Goal: Information Seeking & Learning: Learn about a topic

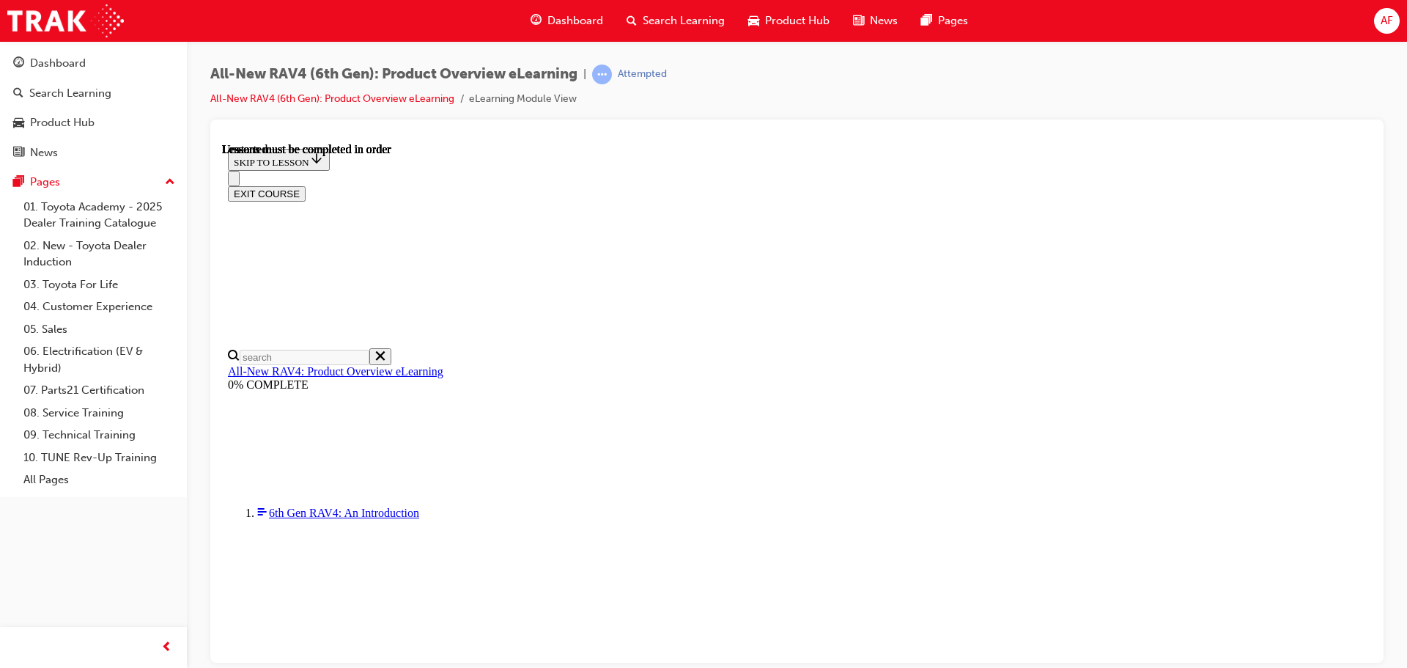
scroll to position [51, 0]
click at [35, 64] on div "Dashboard" at bounding box center [58, 63] width 56 height 17
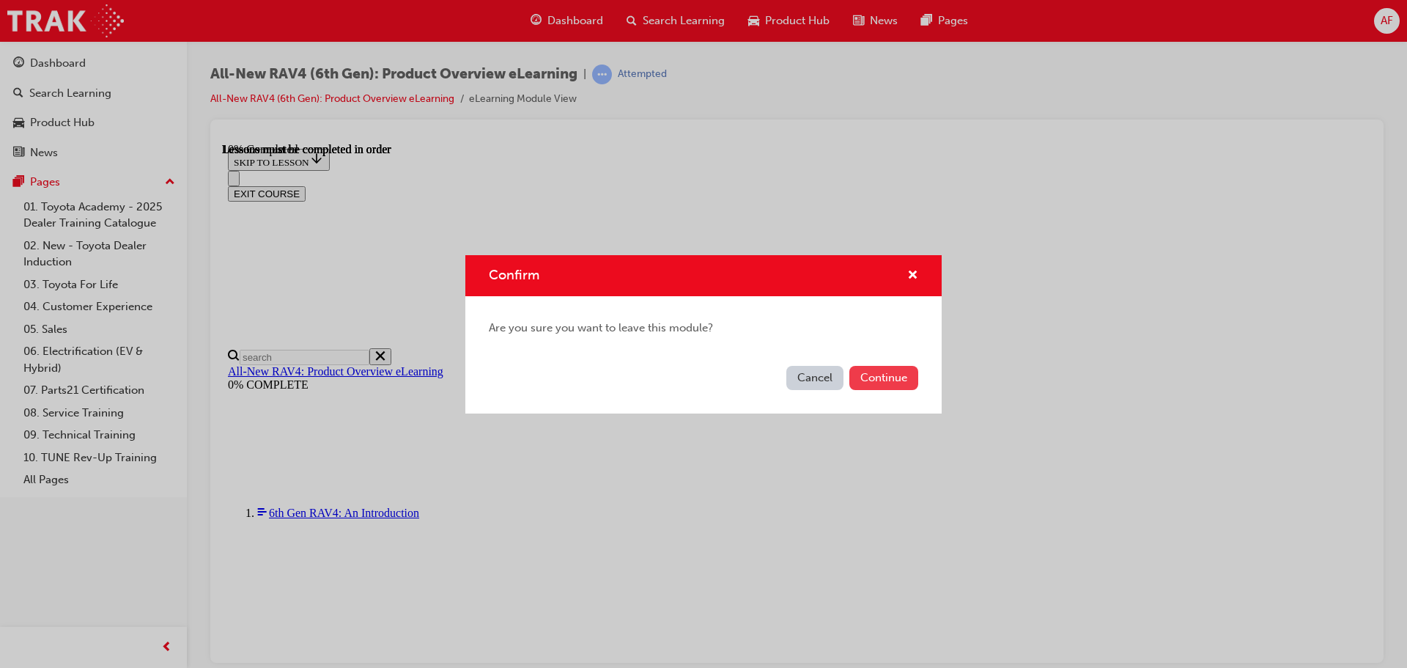
click at [866, 376] on button "Continue" at bounding box center [883, 378] width 69 height 24
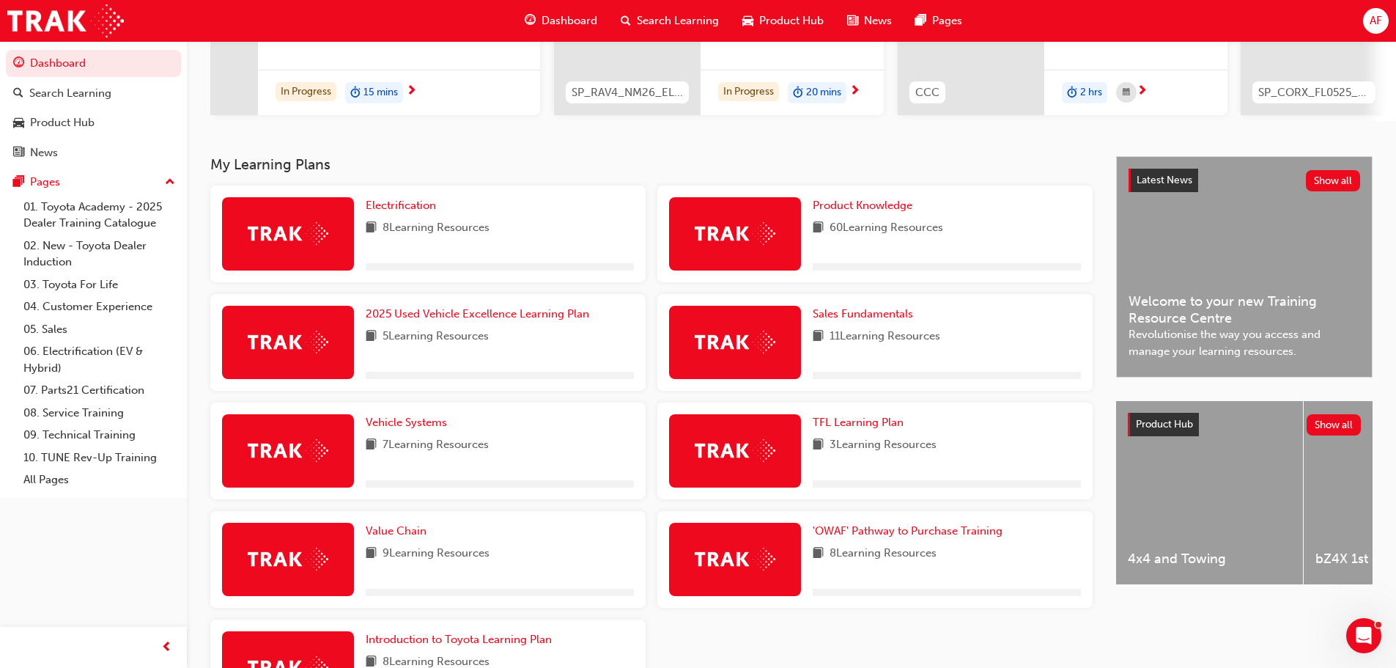
scroll to position [220, 0]
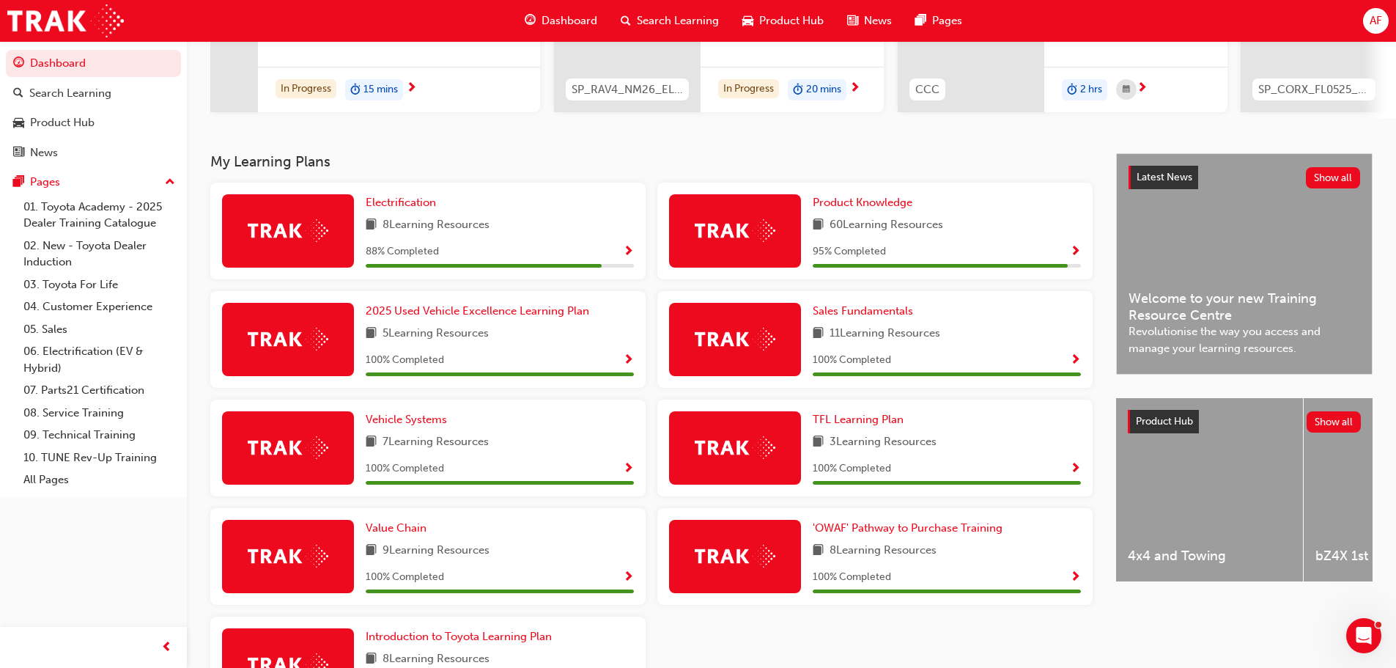
click at [628, 257] on span "Show Progress" at bounding box center [628, 252] width 11 height 13
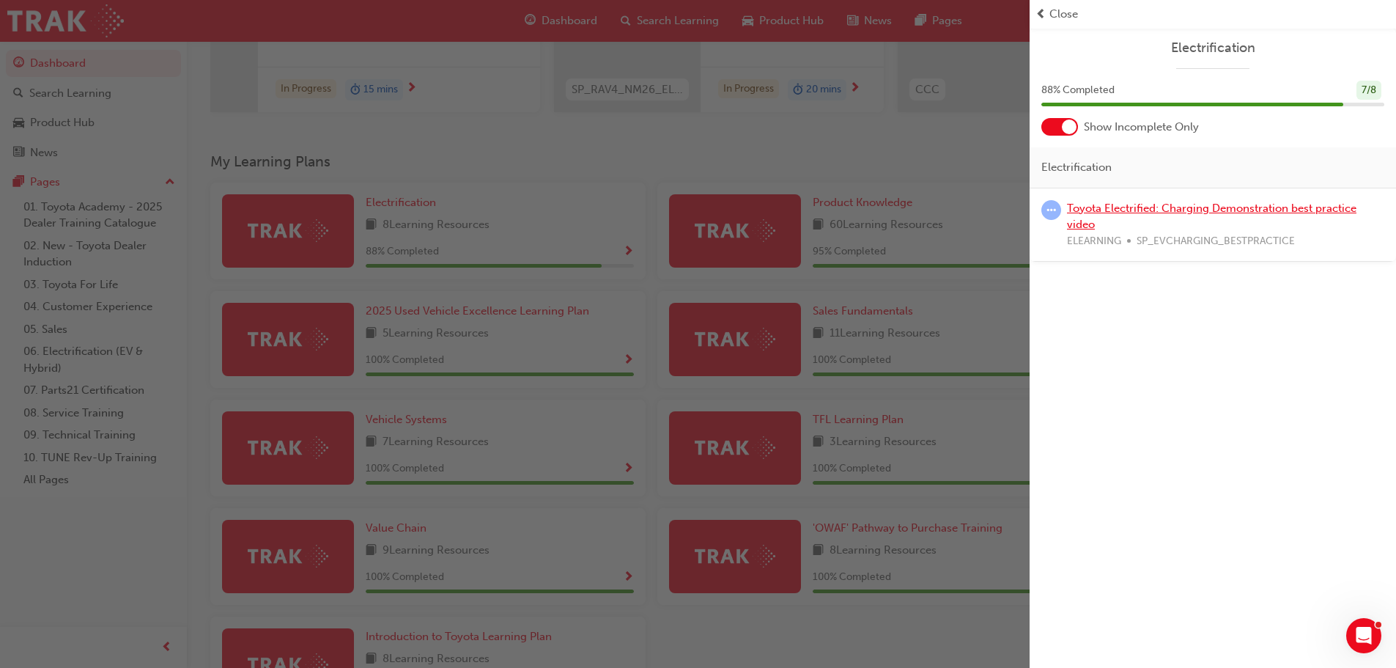
click at [1224, 207] on link "Toyota Electrified: Charging Demonstration best practice video" at bounding box center [1211, 217] width 289 height 30
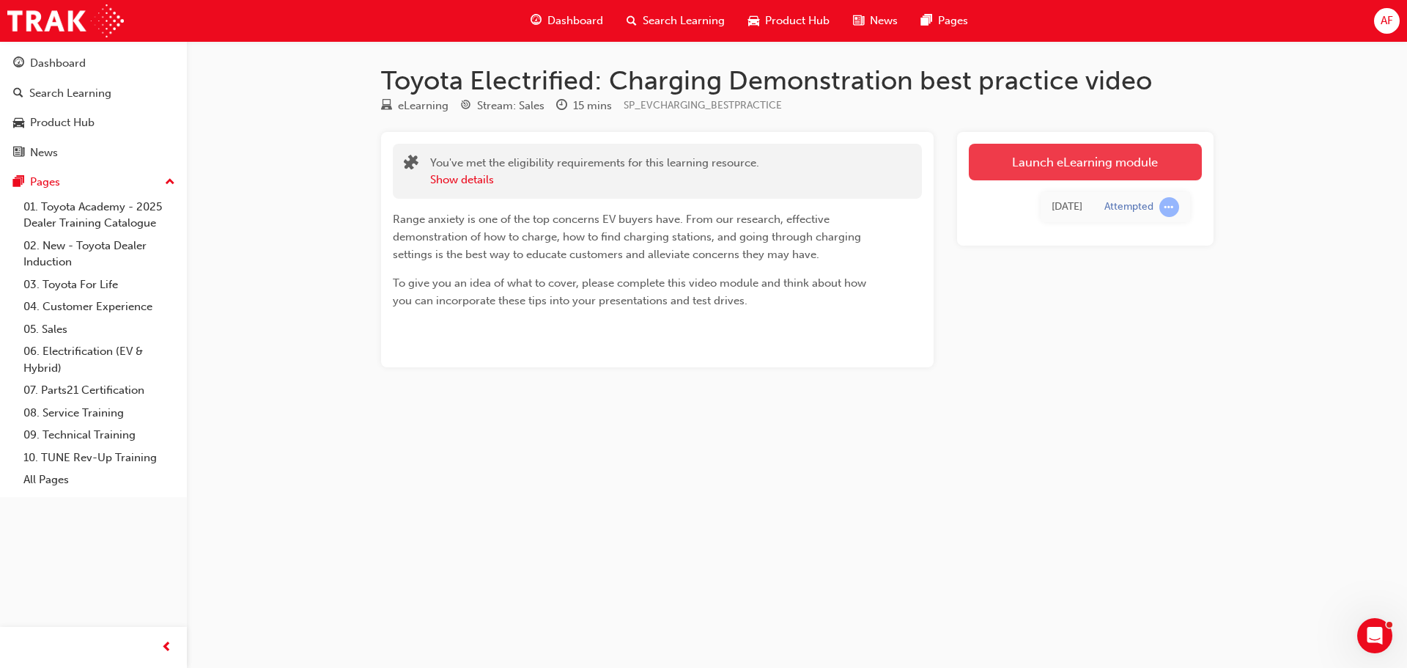
click at [1098, 177] on link "Launch eLearning module" at bounding box center [1085, 162] width 233 height 37
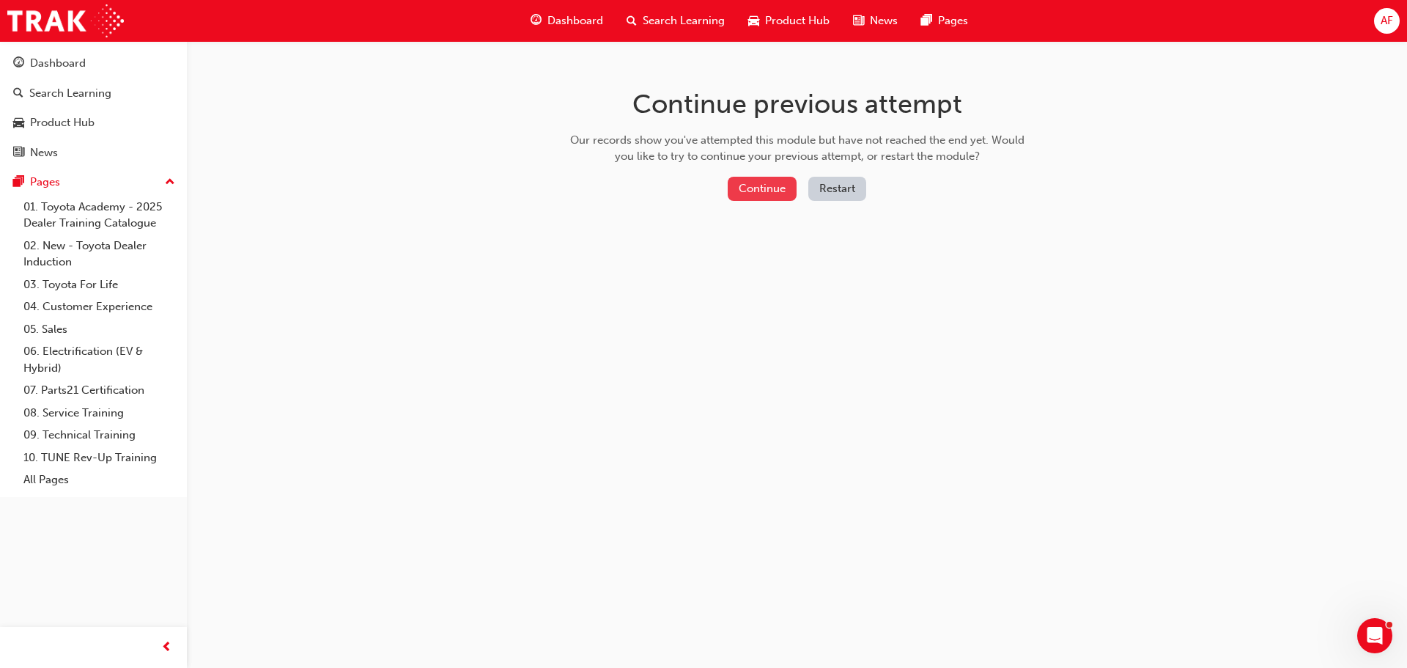
click at [765, 195] on button "Continue" at bounding box center [762, 189] width 69 height 24
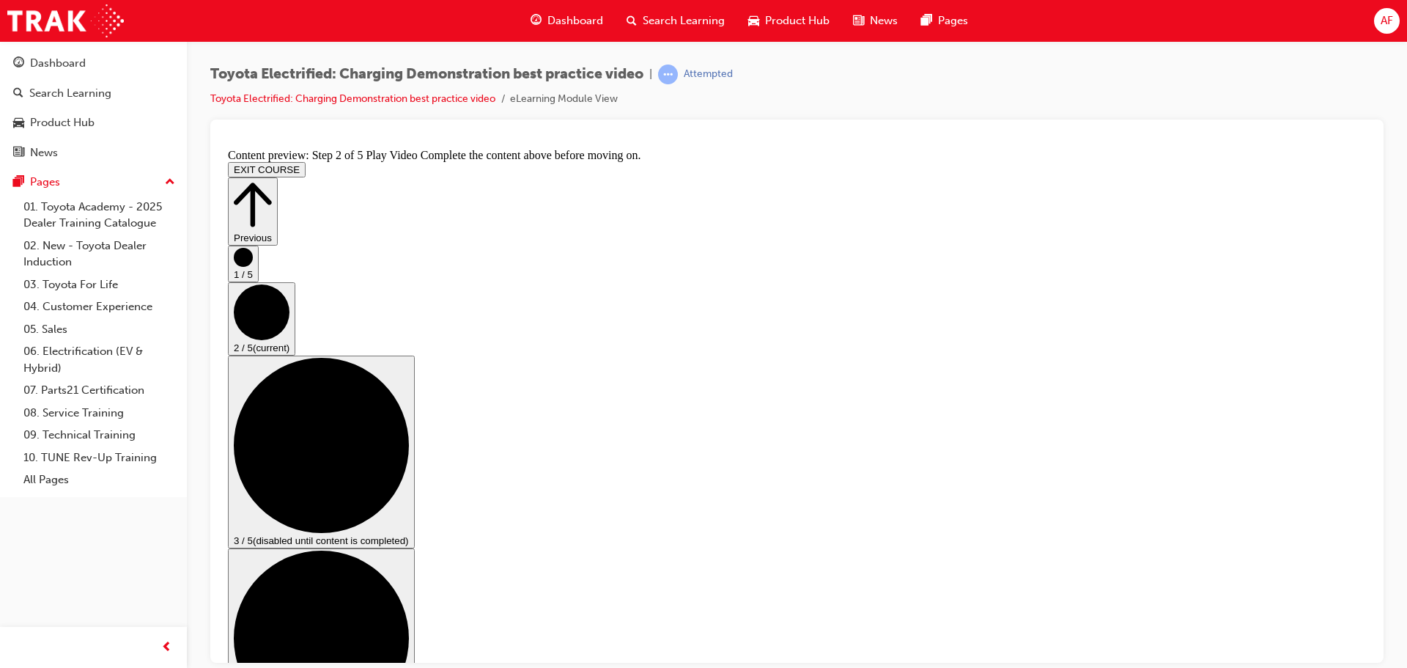
drag, startPoint x: 741, startPoint y: 616, endPoint x: 748, endPoint y: 627, distance: 13.2
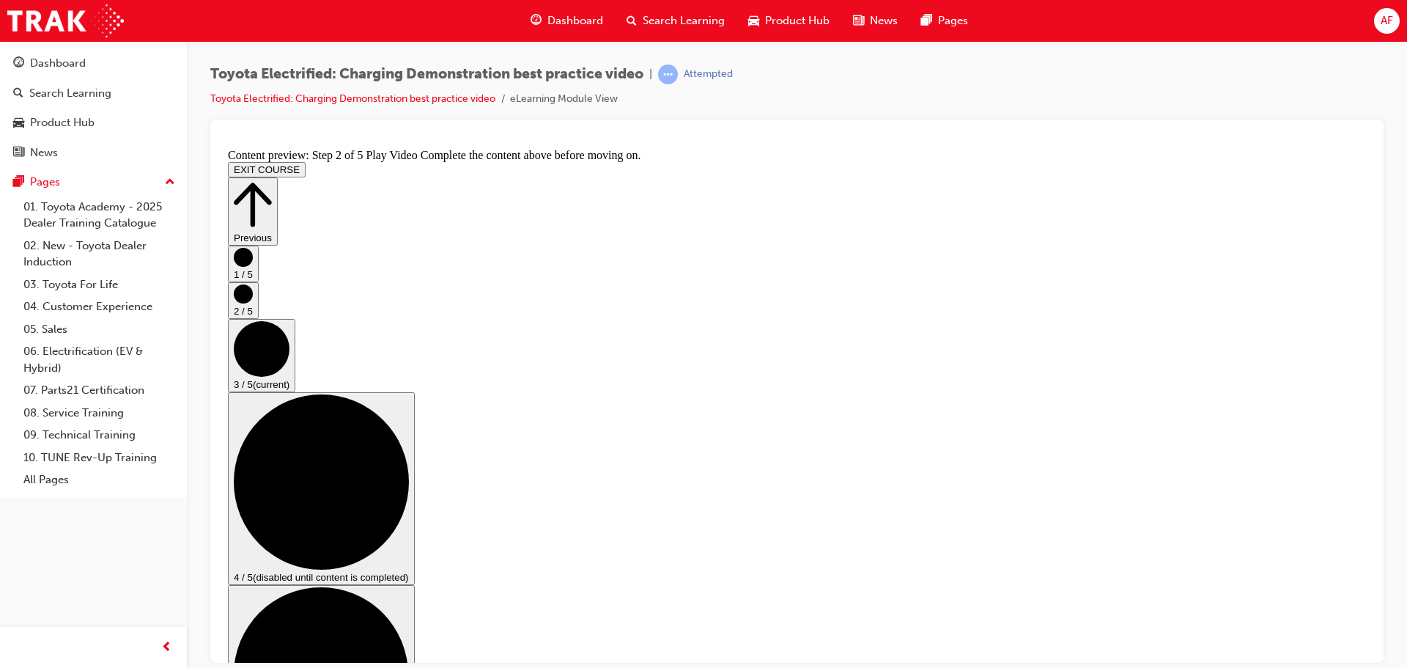
scroll to position [0, 0]
